Goal: Task Accomplishment & Management: Use online tool/utility

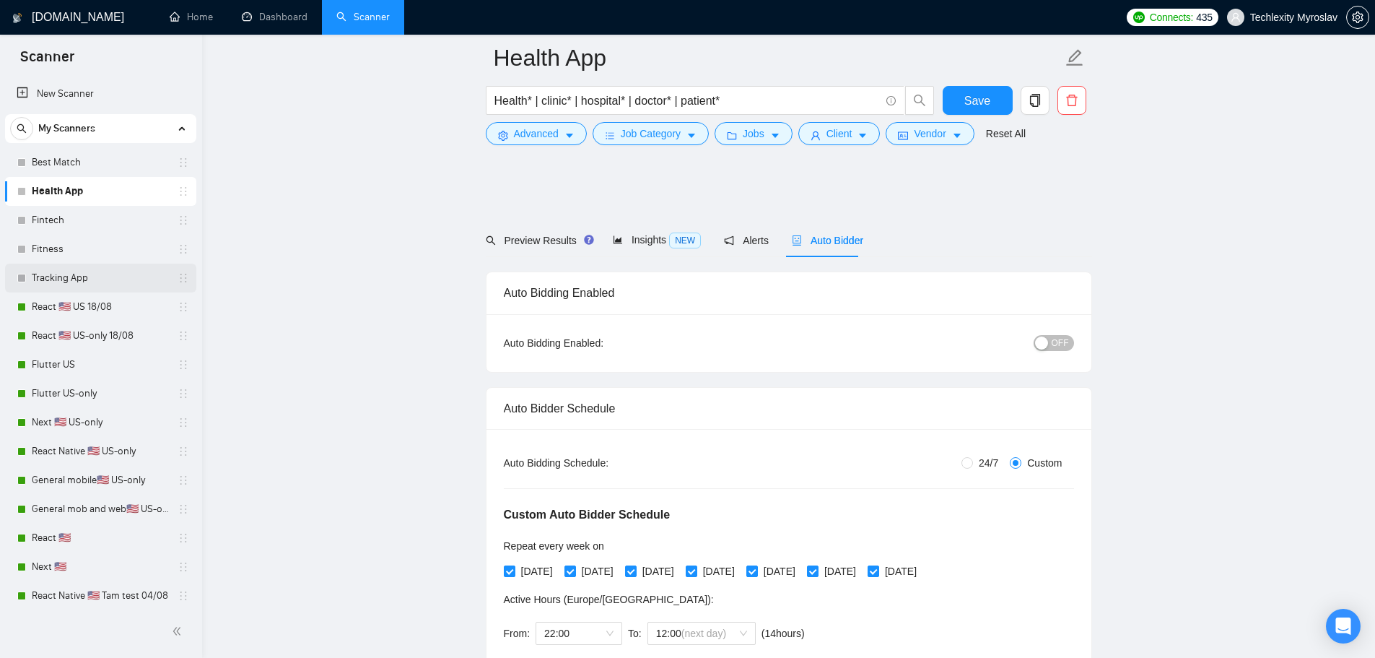
scroll to position [1011, 0]
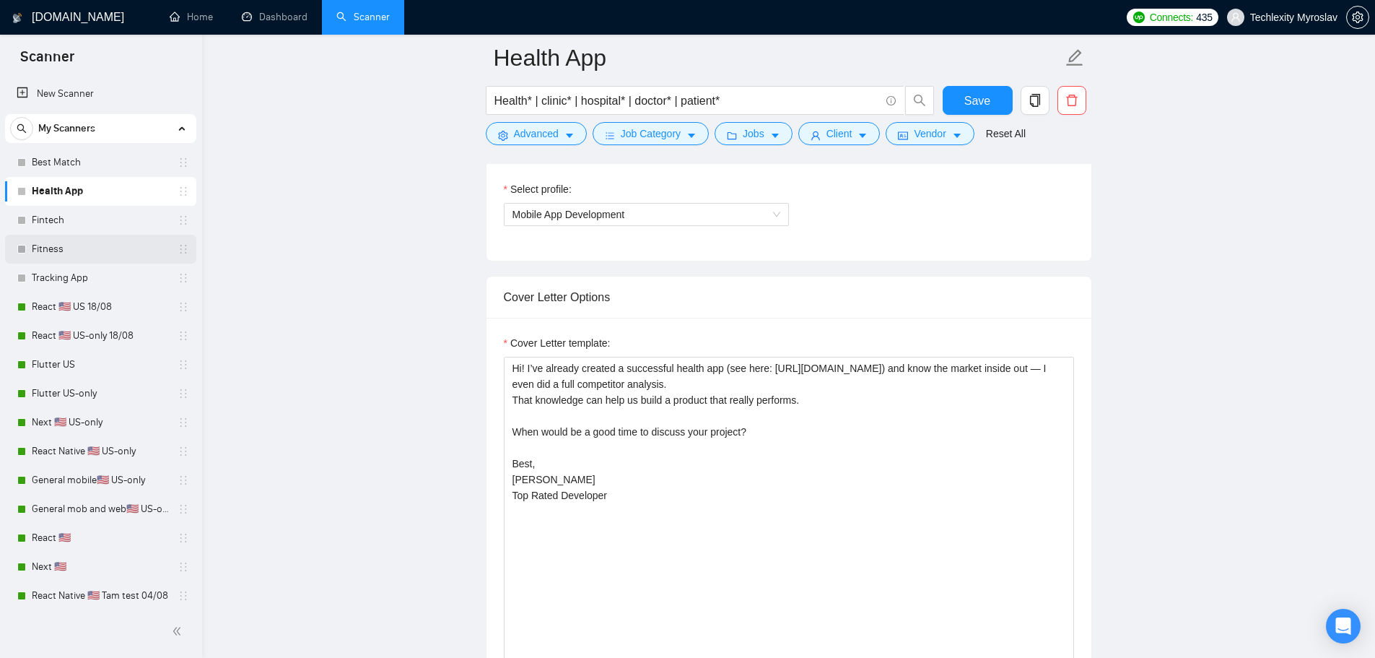
click at [74, 248] on link "Fitness" at bounding box center [100, 249] width 137 height 29
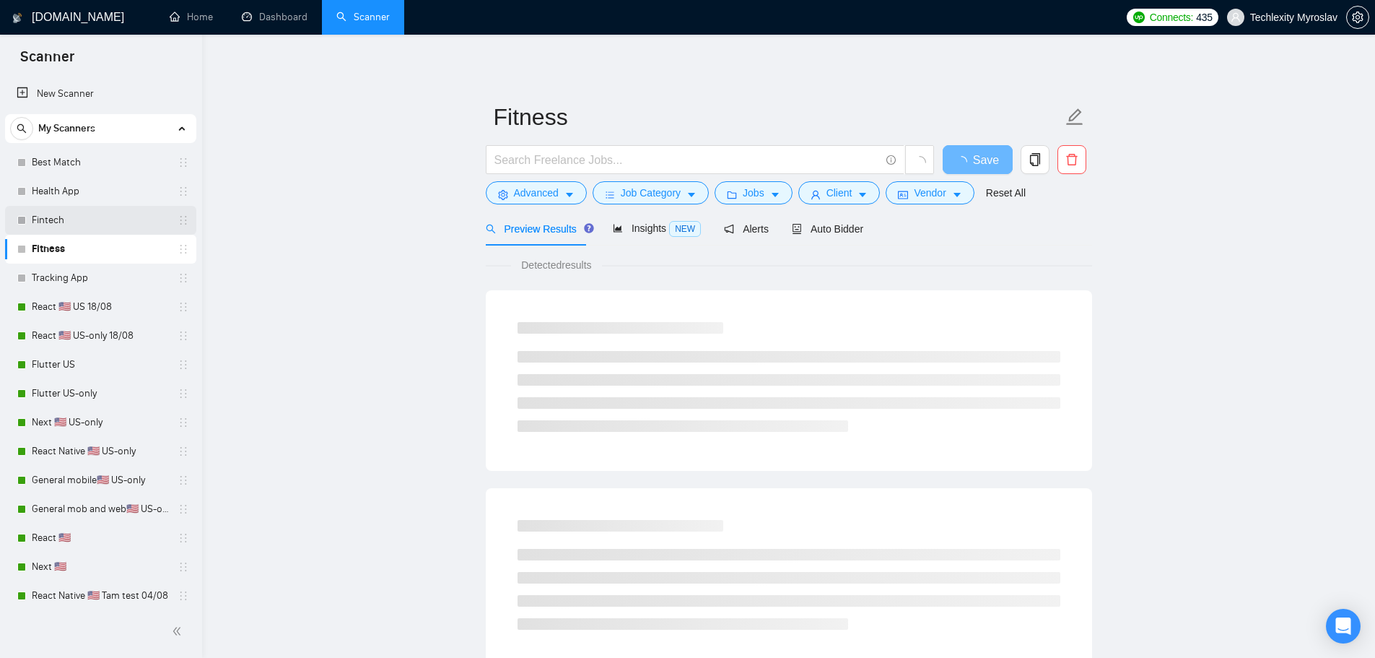
click at [82, 220] on link "Fintech" at bounding box center [100, 220] width 137 height 29
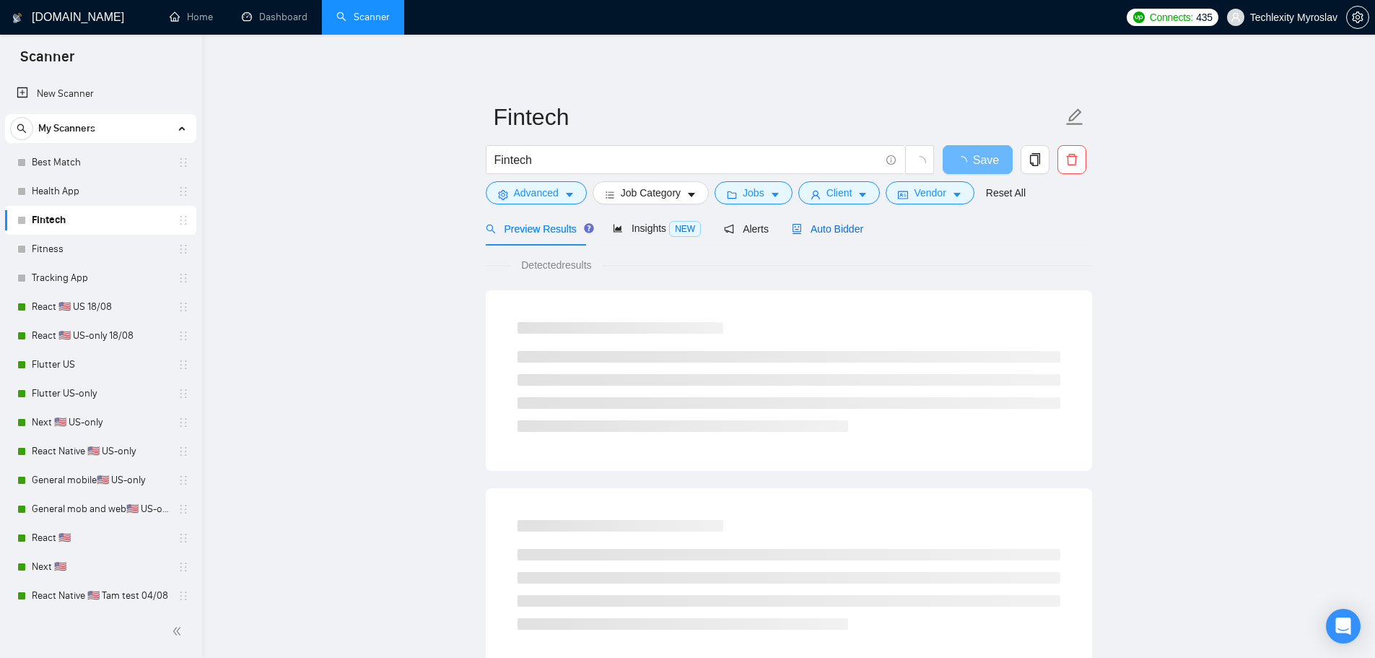
click at [829, 227] on span "Auto Bidder" at bounding box center [827, 229] width 71 height 12
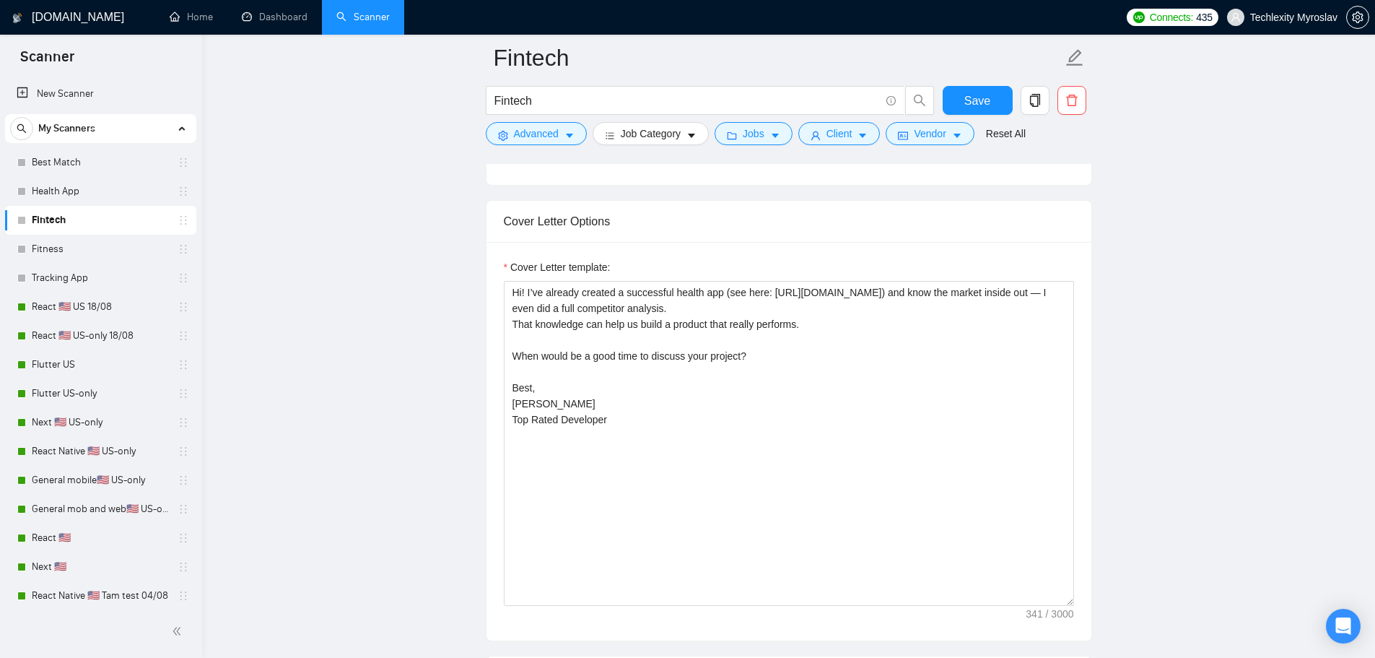
scroll to position [1155, 0]
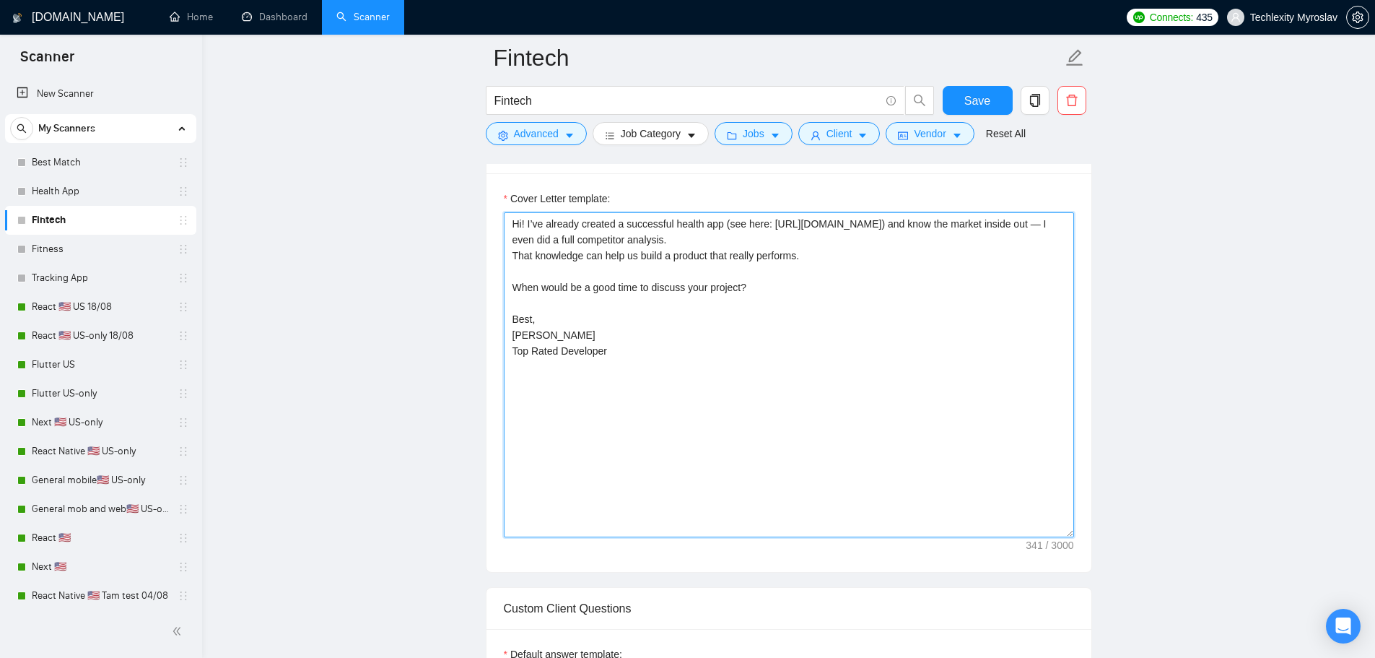
drag, startPoint x: 507, startPoint y: 302, endPoint x: 435, endPoint y: 236, distance: 97.6
click at [435, 236] on main "Fintech Fintech Save Advanced Job Category Jobs Client Vendor Reset All Preview…" at bounding box center [788, 651] width 1127 height 3496
click at [654, 323] on textarea "Hi! I’ve already created a successful health app (see here: [URL][DOMAIN_NAME])…" at bounding box center [789, 374] width 570 height 325
drag, startPoint x: 653, startPoint y: 364, endPoint x: 409, endPoint y: 189, distance: 299.5
click at [409, 189] on main "Fintech Fintech Save Advanced Job Category Jobs Client Vendor Reset All Preview…" at bounding box center [788, 651] width 1127 height 3496
